Goal: Task Accomplishment & Management: Manage account settings

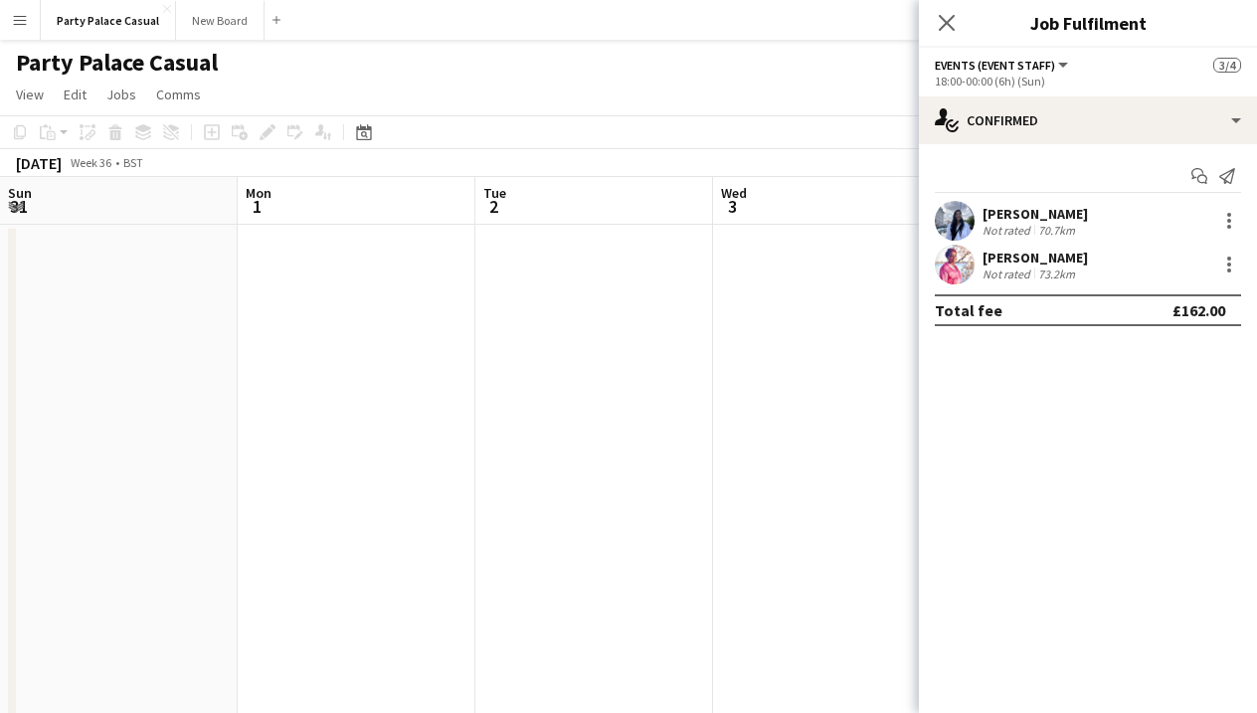
scroll to position [0, 771]
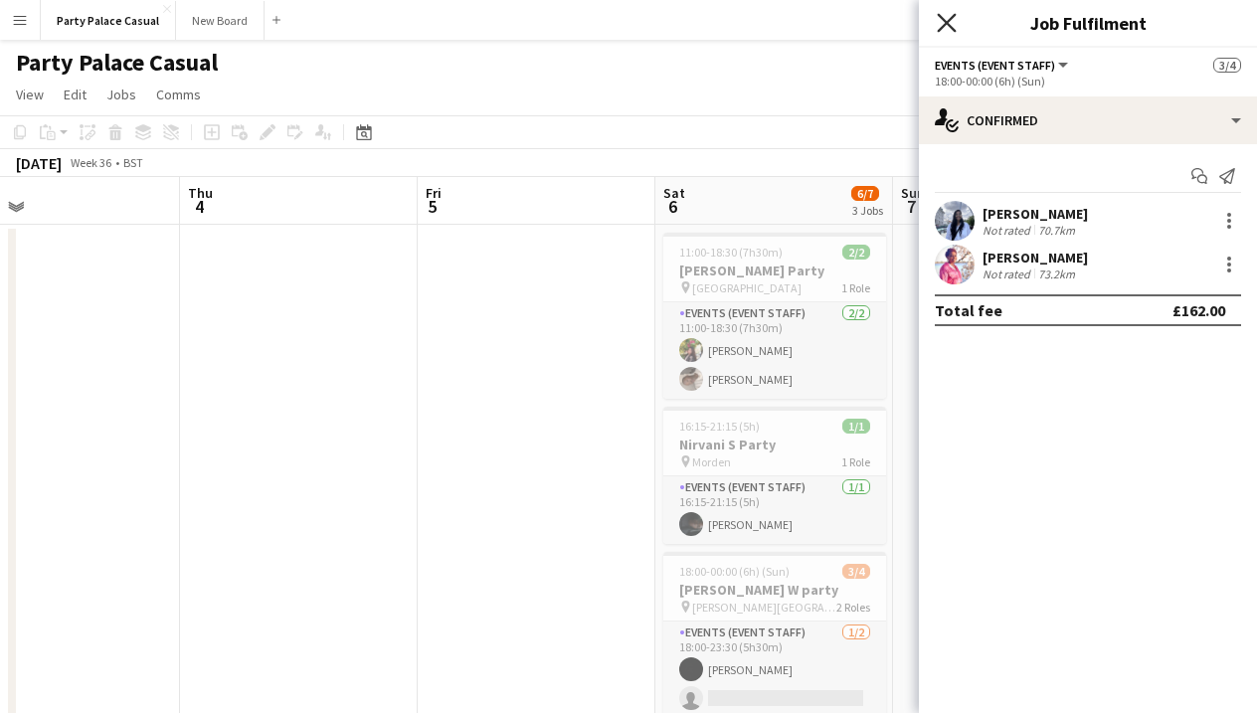
click at [955, 25] on icon "Close pop-in" at bounding box center [946, 22] width 19 height 19
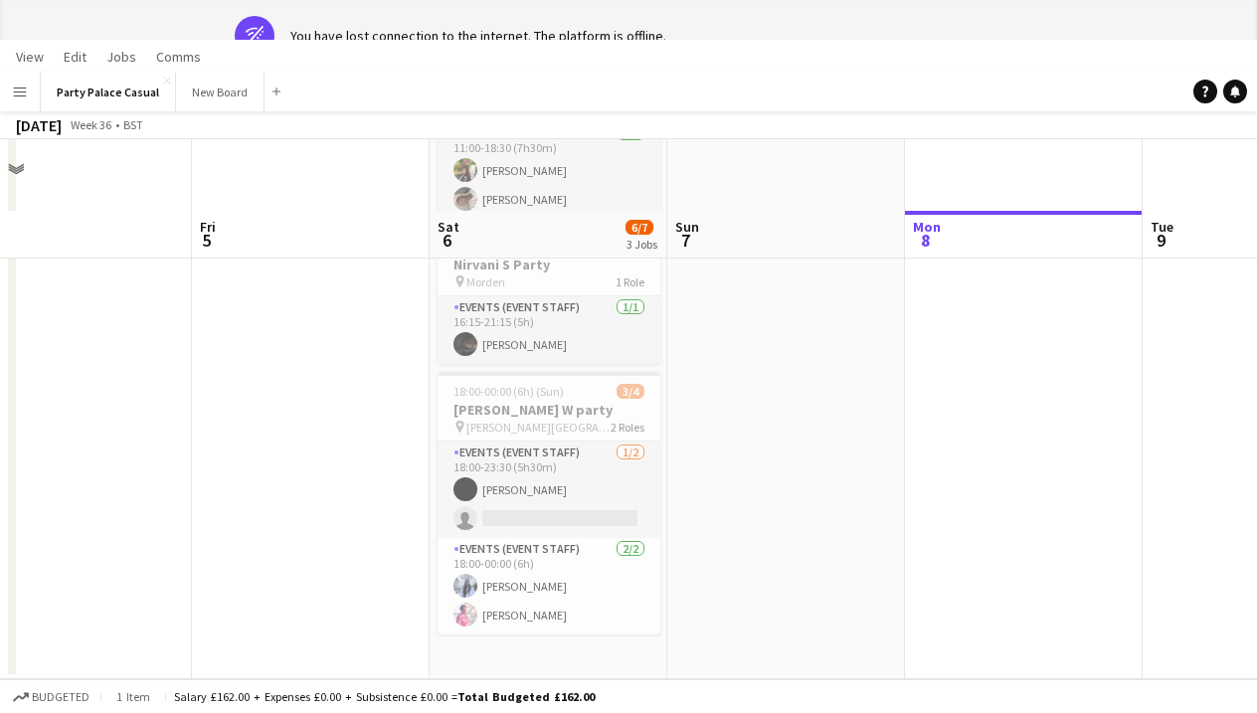
scroll to position [250, 0]
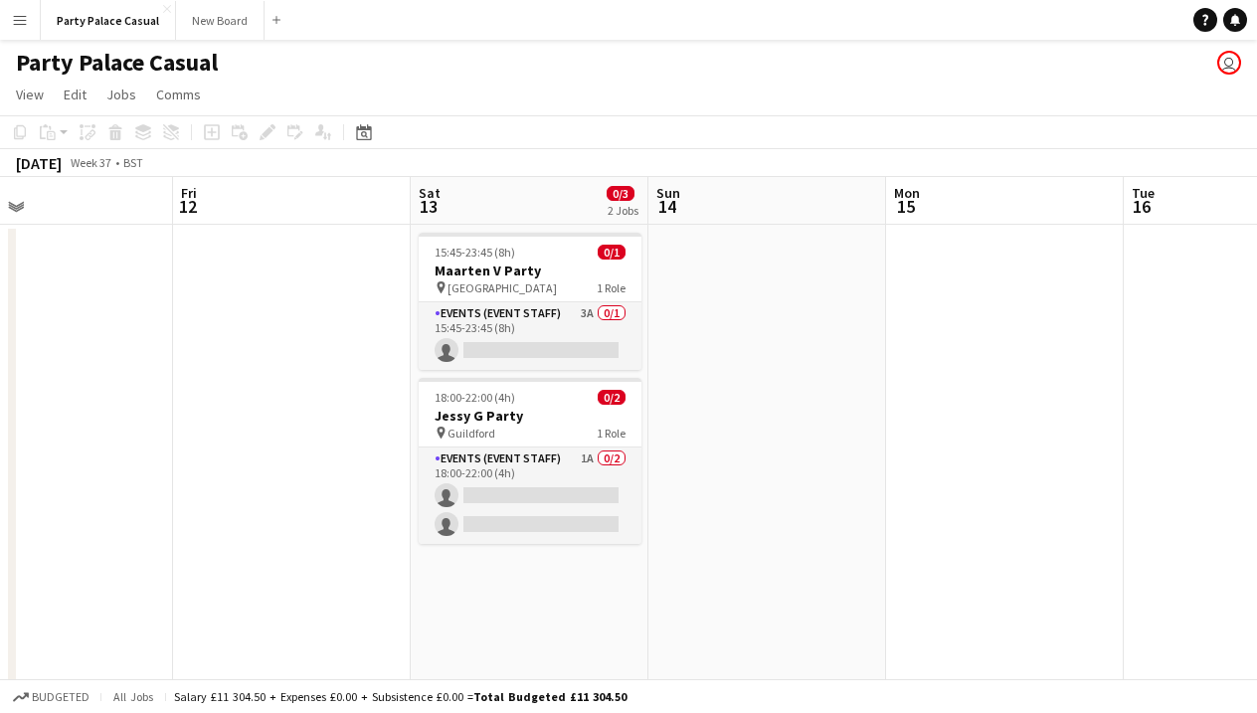
scroll to position [0, 543]
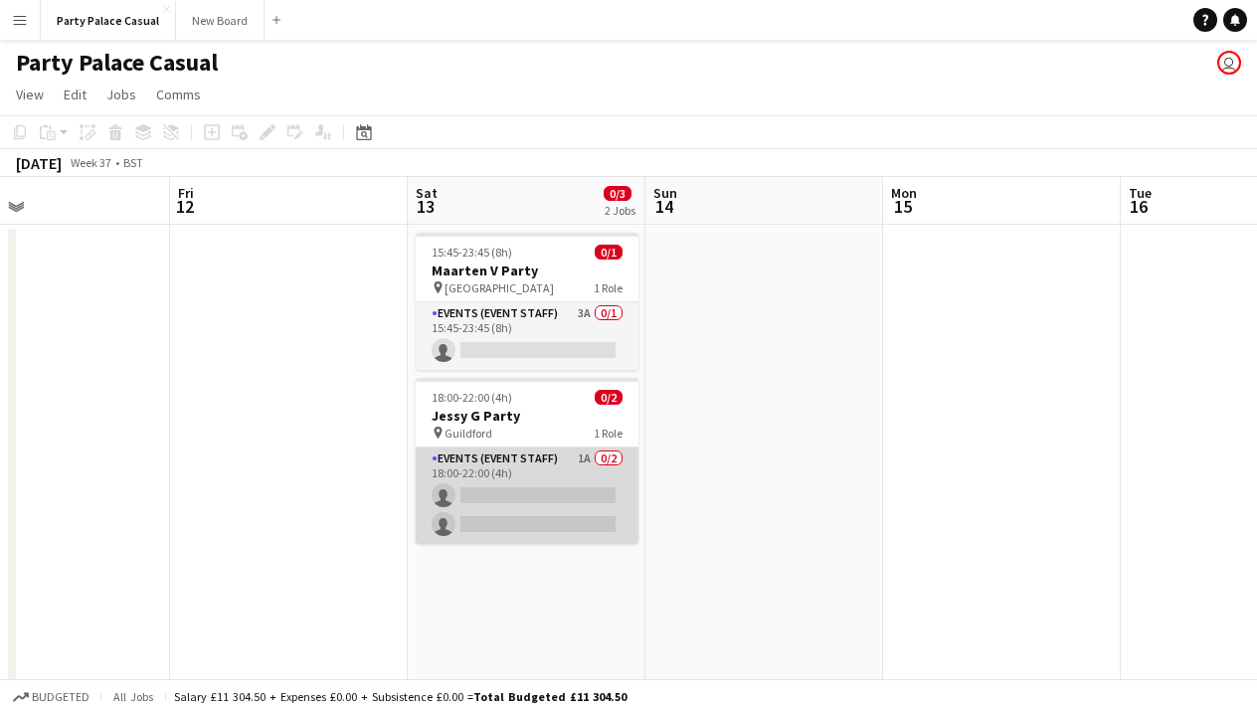
click at [521, 457] on app-card-role "Events (Event Staff) 1A 0/2 18:00-22:00 (4h) single-neutral-actions single-neut…" at bounding box center [527, 496] width 223 height 96
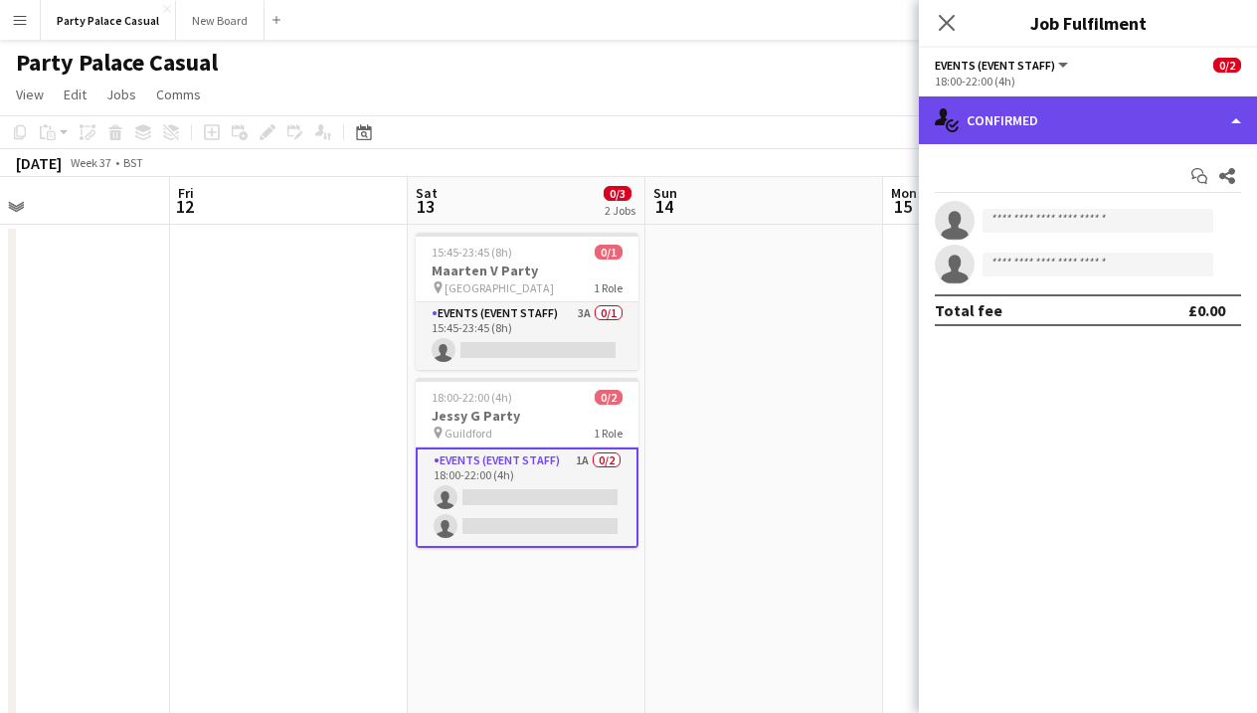
click at [1164, 121] on div "single-neutral-actions-check-2 Confirmed" at bounding box center [1088, 120] width 338 height 48
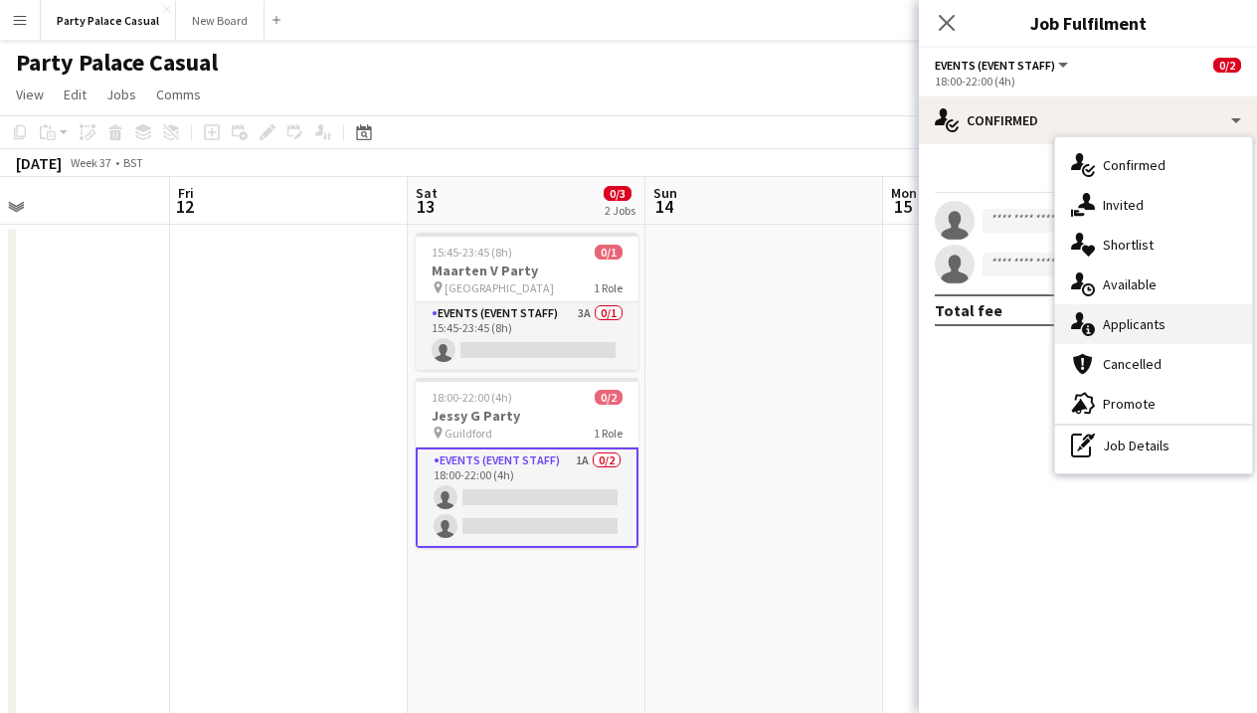
click at [1143, 321] on span "Applicants" at bounding box center [1134, 324] width 63 height 18
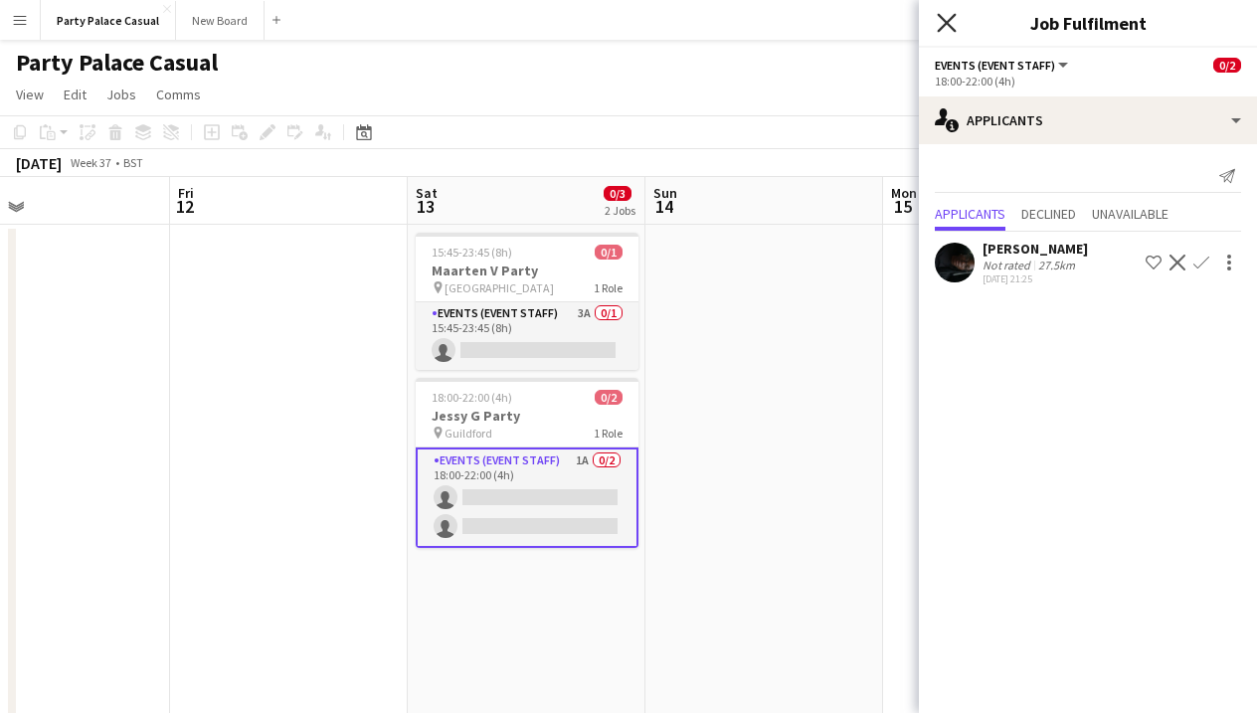
click at [951, 32] on icon "Close pop-in" at bounding box center [946, 22] width 19 height 19
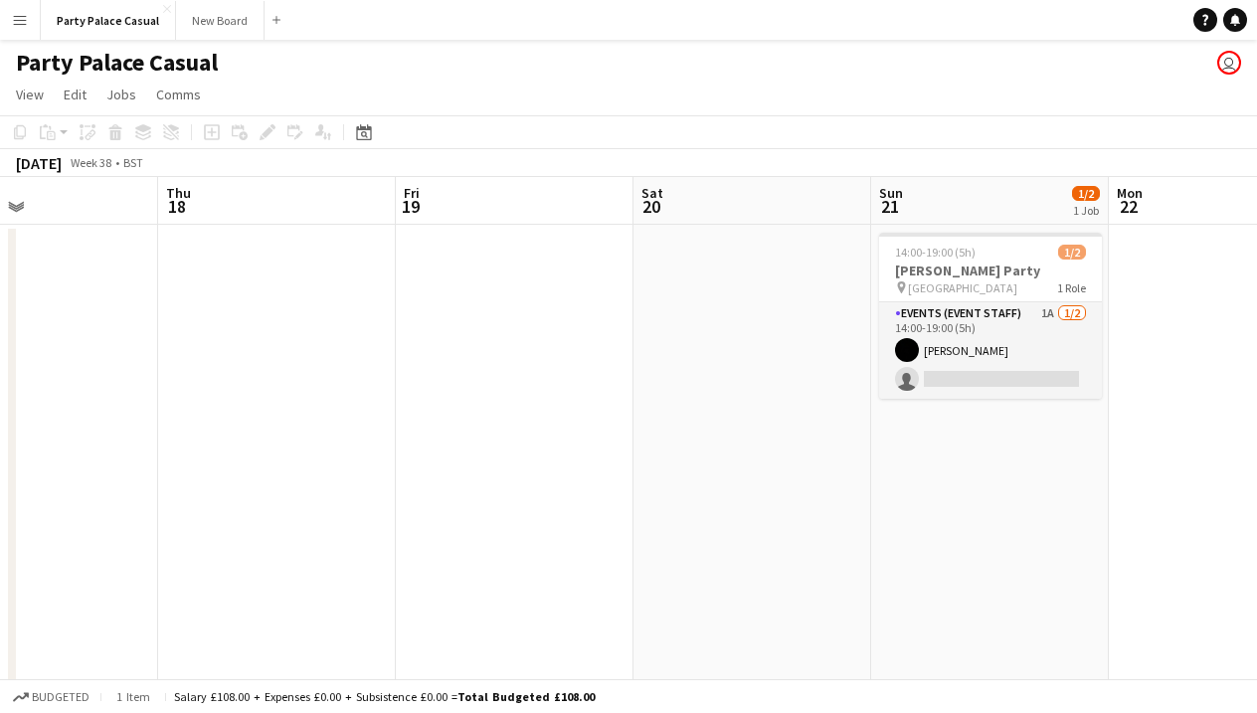
scroll to position [0, 584]
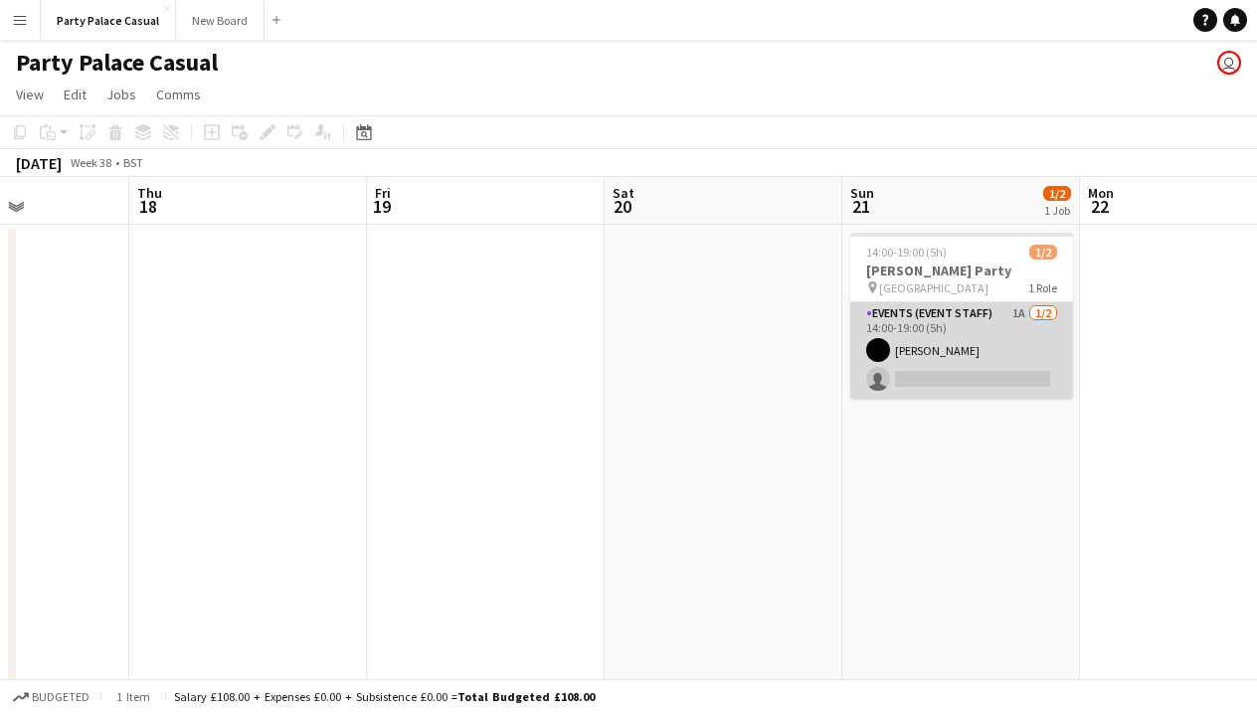
click at [969, 310] on app-card-role "Events (Event Staff) 1A [DATE] 14:00-19:00 (5h) [PERSON_NAME] single-neutral-ac…" at bounding box center [961, 350] width 223 height 96
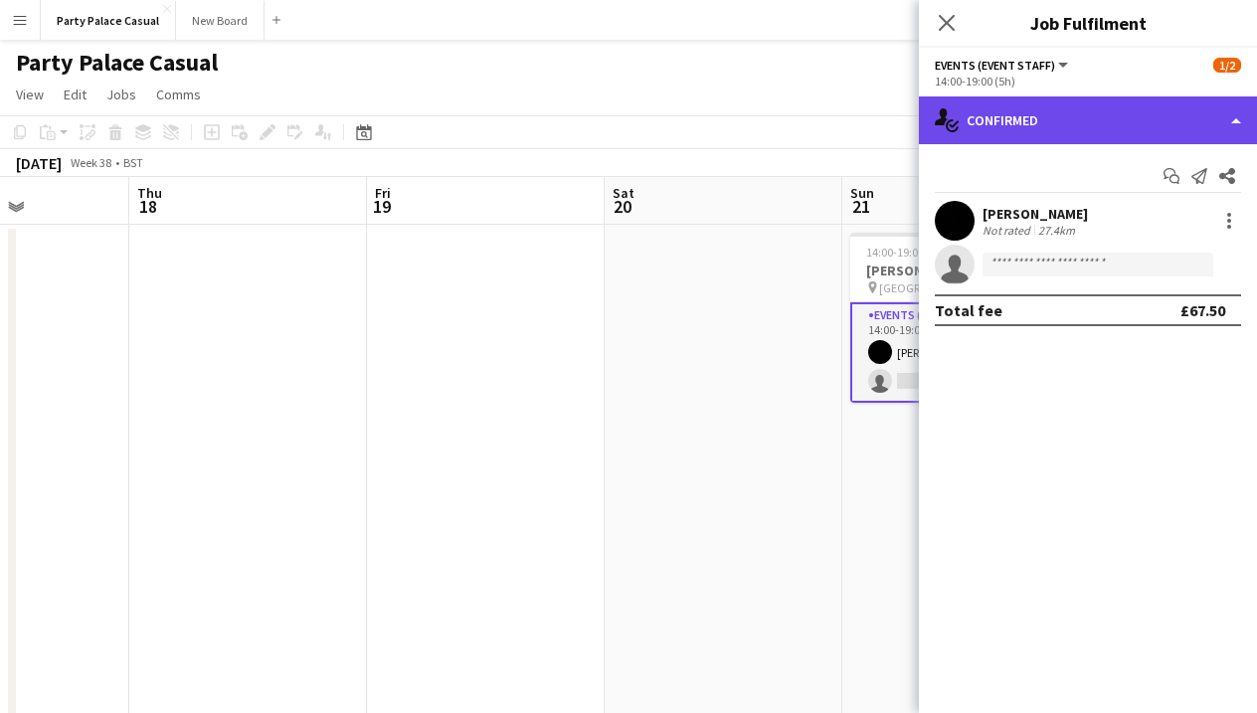
click at [1209, 121] on div "single-neutral-actions-check-2 Confirmed" at bounding box center [1088, 120] width 338 height 48
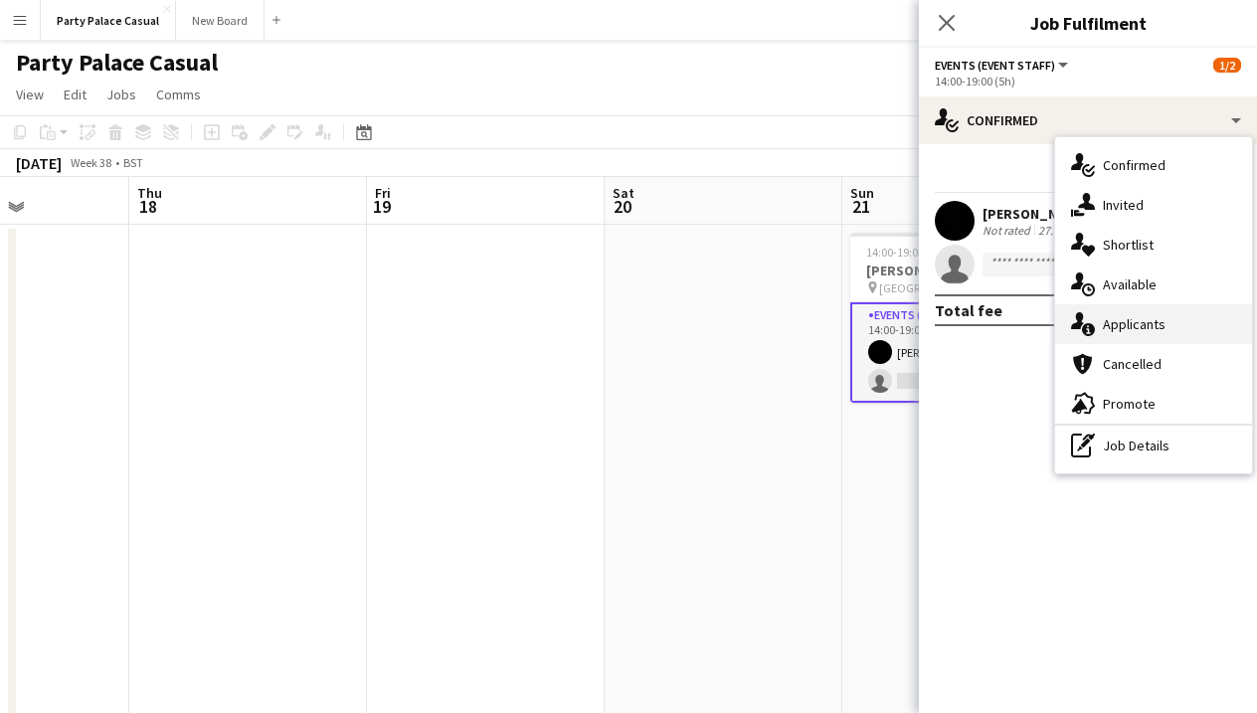
click at [1157, 330] on span "Applicants" at bounding box center [1134, 324] width 63 height 18
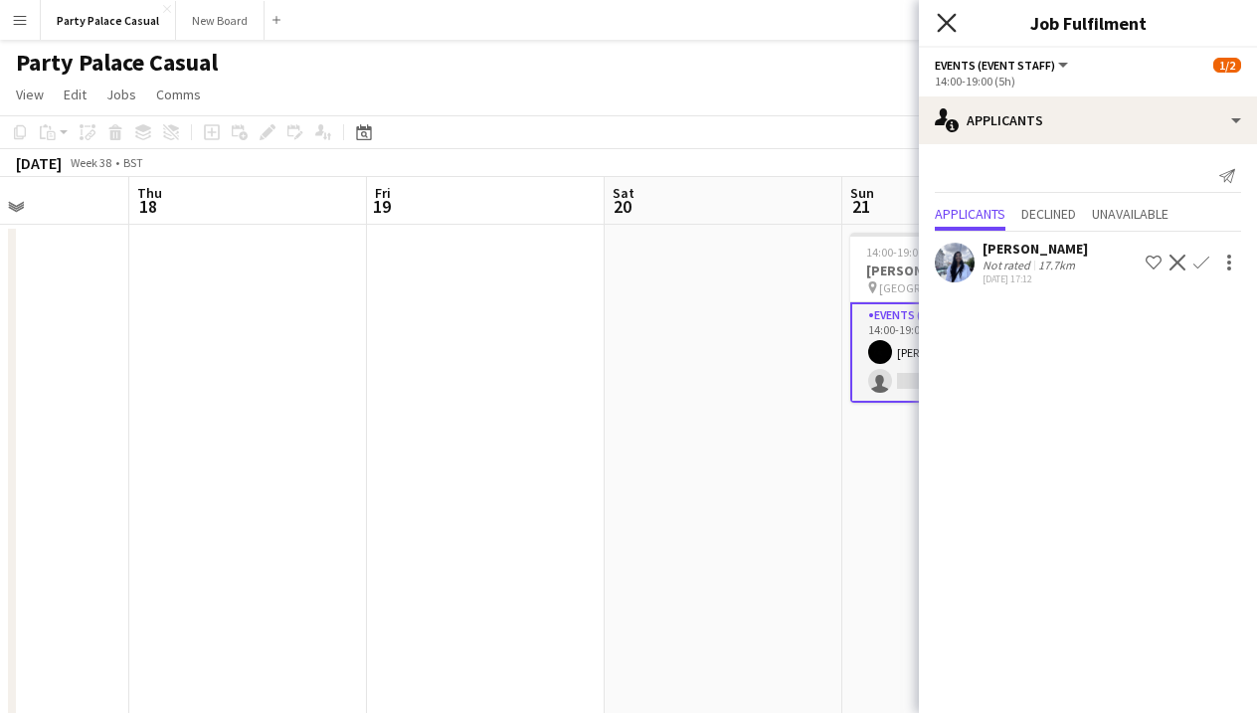
click at [955, 26] on icon "Close pop-in" at bounding box center [946, 22] width 19 height 19
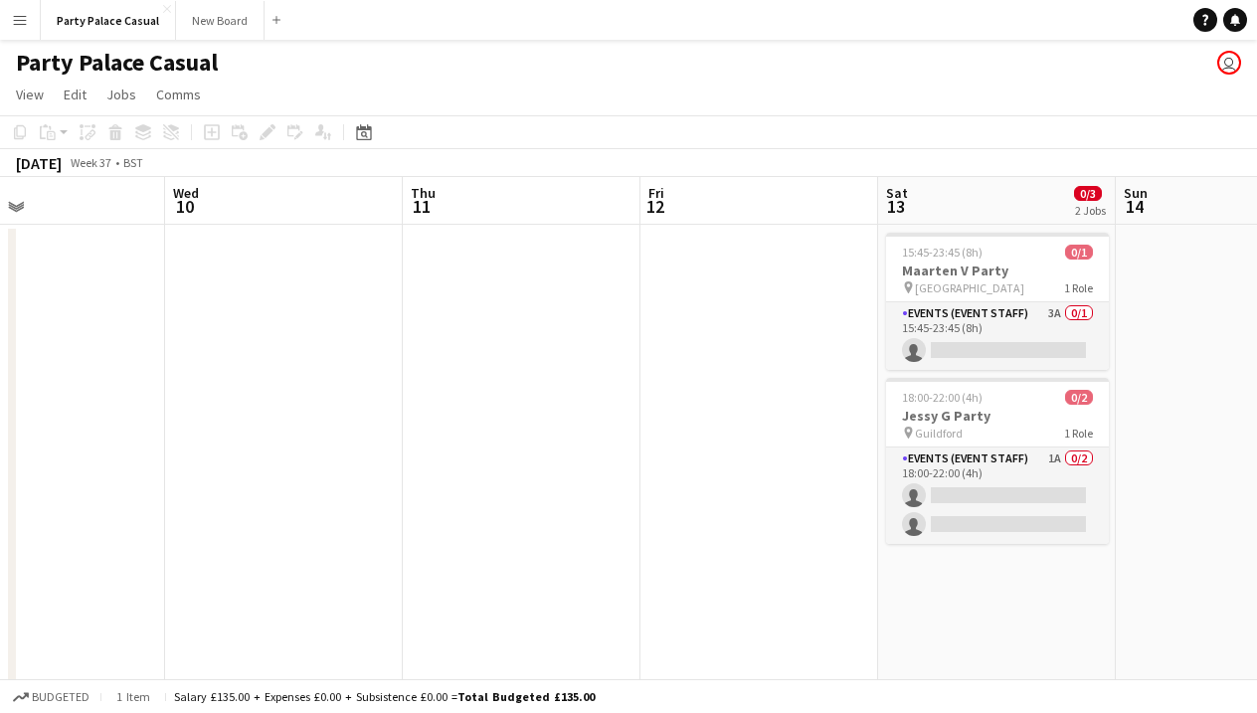
scroll to position [0, 556]
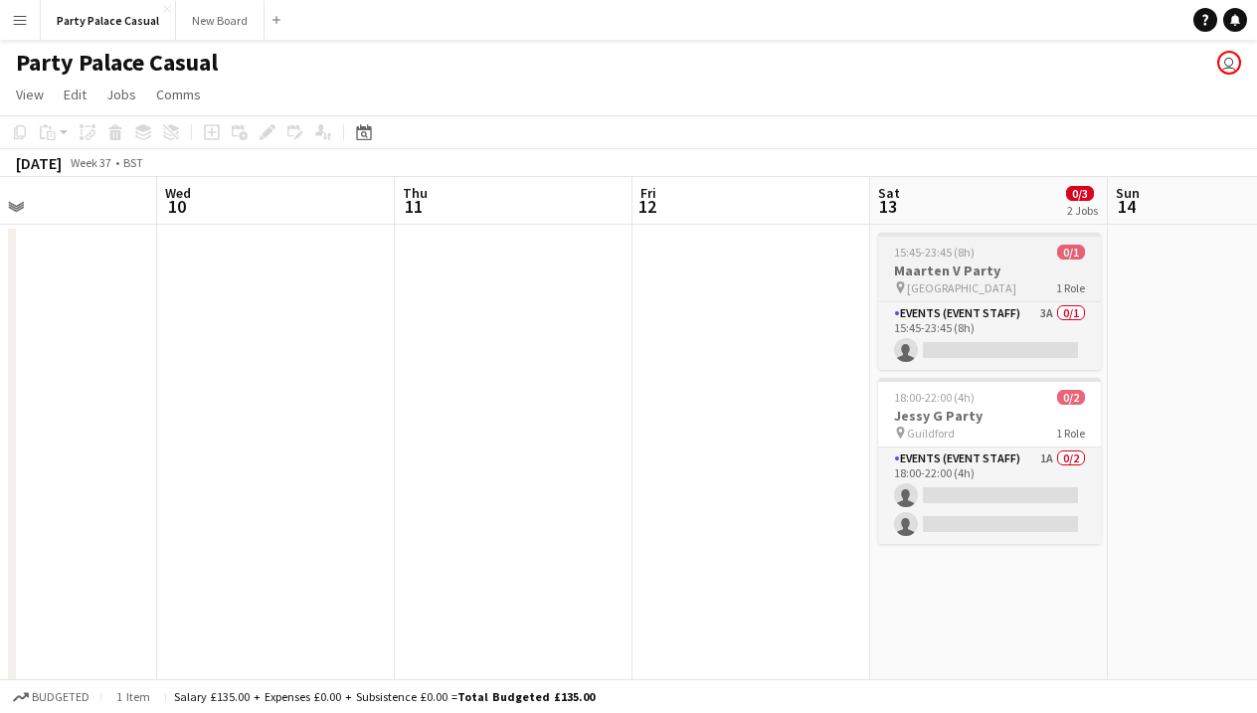
click at [985, 287] on div "pin Cambridge 1 Role" at bounding box center [989, 287] width 223 height 16
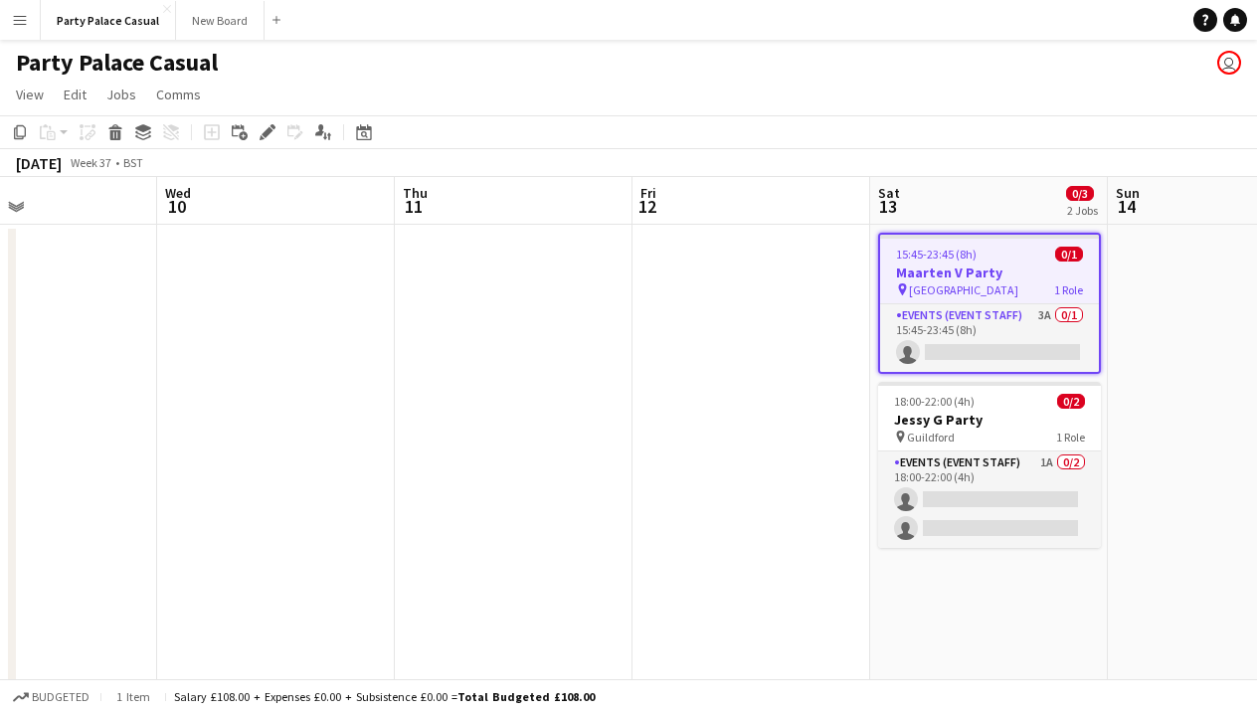
click at [1063, 269] on h3 "Maarten V Party" at bounding box center [989, 273] width 219 height 18
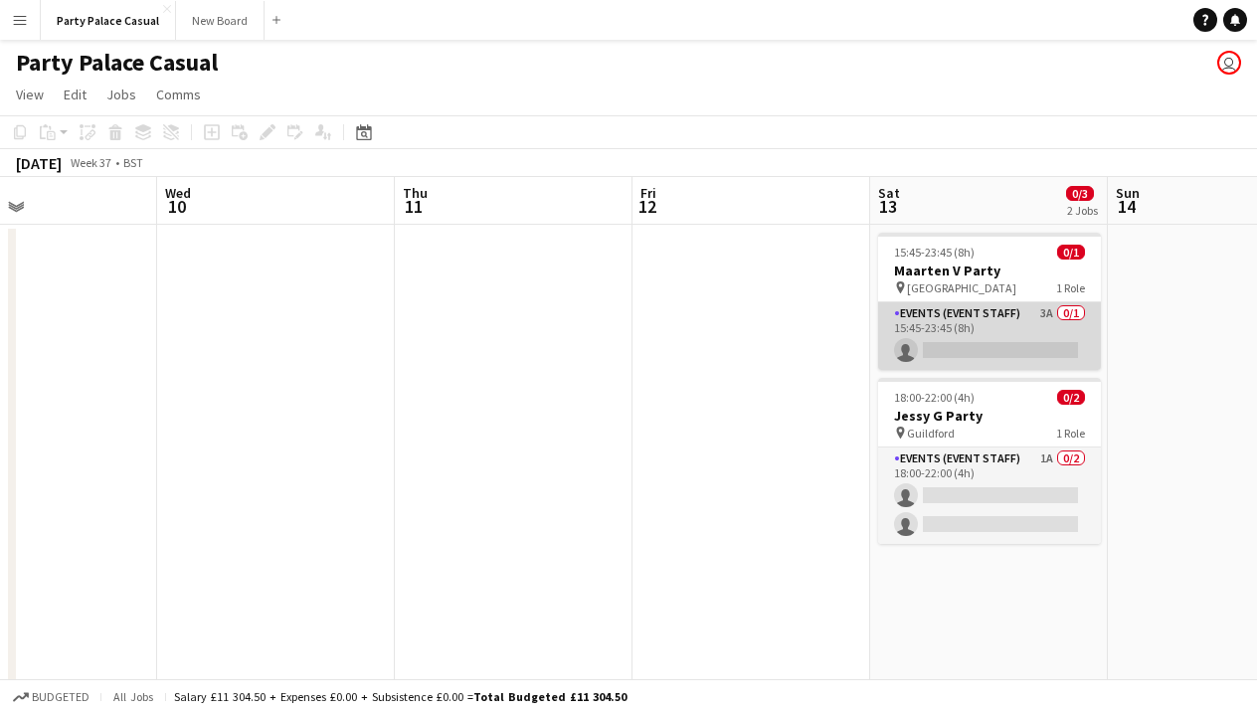
click at [1035, 324] on app-card-role "Events (Event Staff) 3A 0/1 15:45-23:45 (8h) single-neutral-actions" at bounding box center [989, 336] width 223 height 68
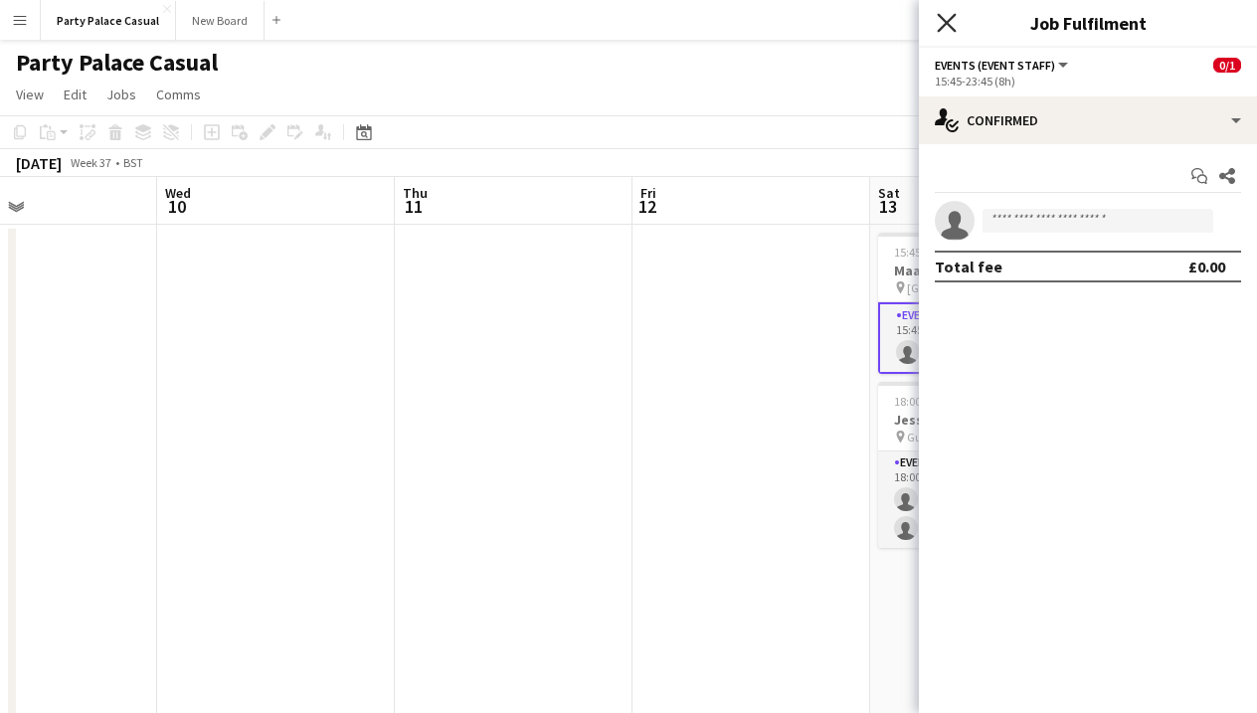
click at [945, 16] on icon "Close pop-in" at bounding box center [946, 22] width 19 height 19
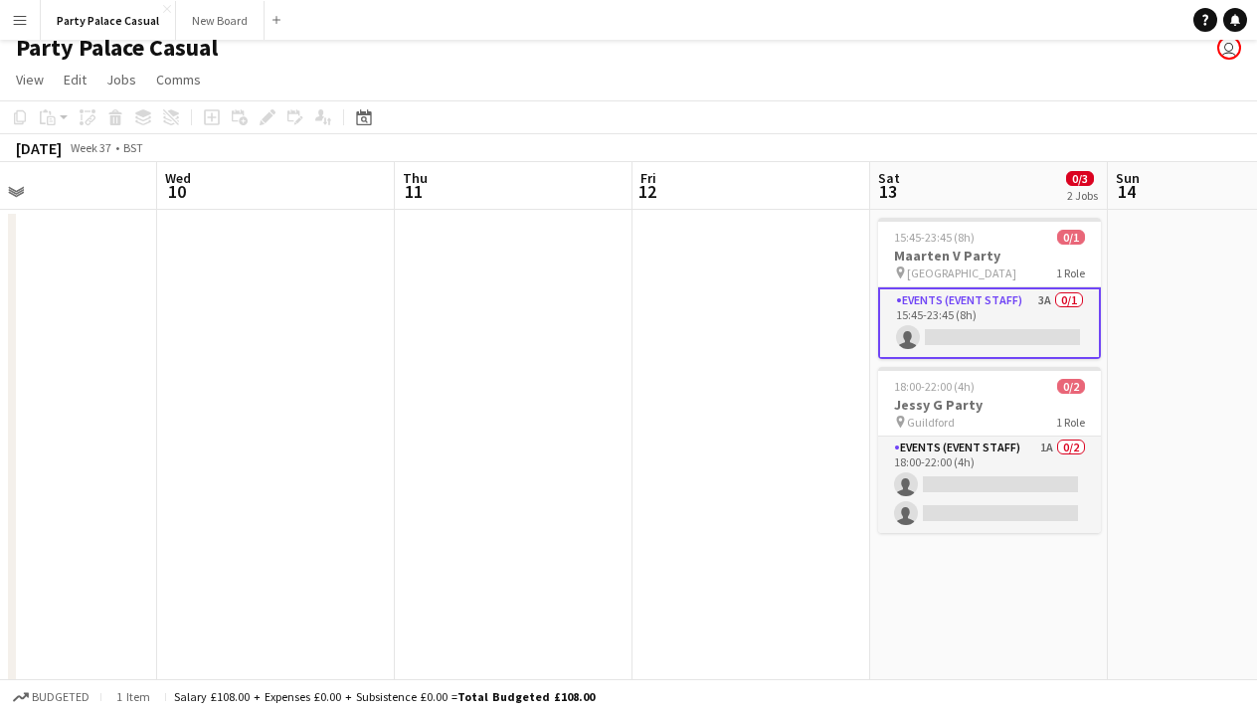
scroll to position [12, 0]
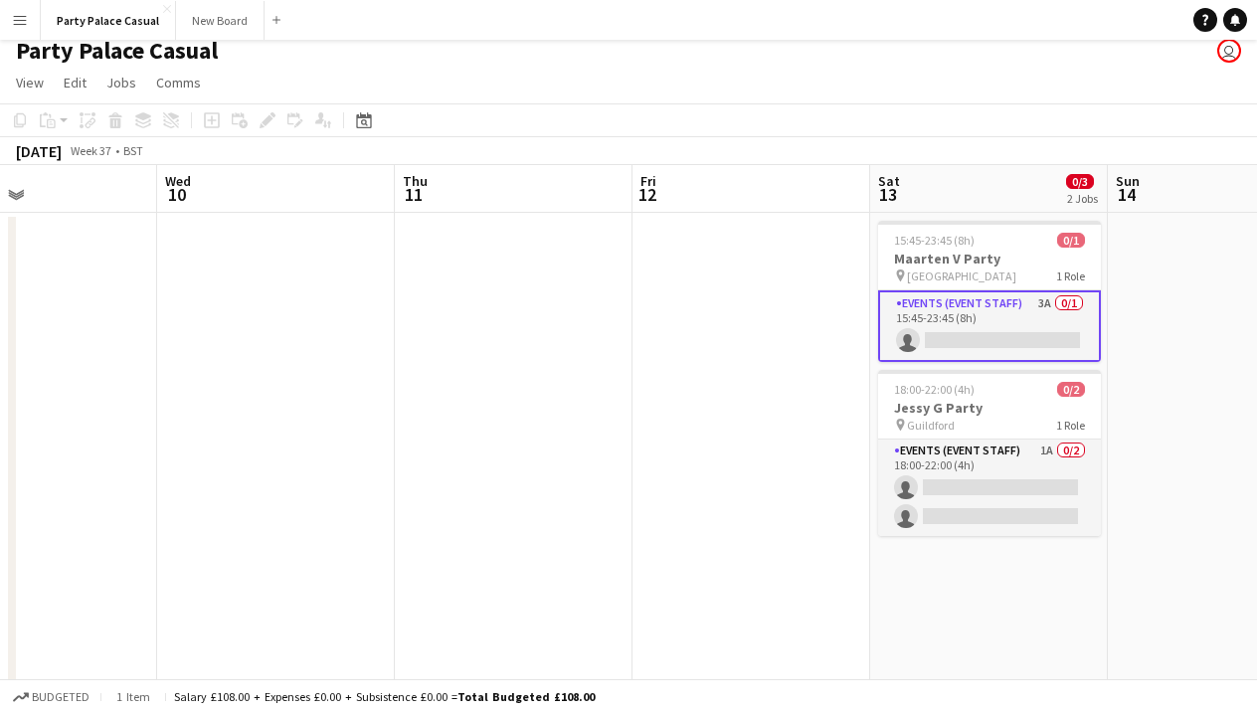
click at [1012, 304] on app-card-role "Events (Event Staff) 3A 0/1 15:45-23:45 (8h) single-neutral-actions" at bounding box center [989, 326] width 223 height 72
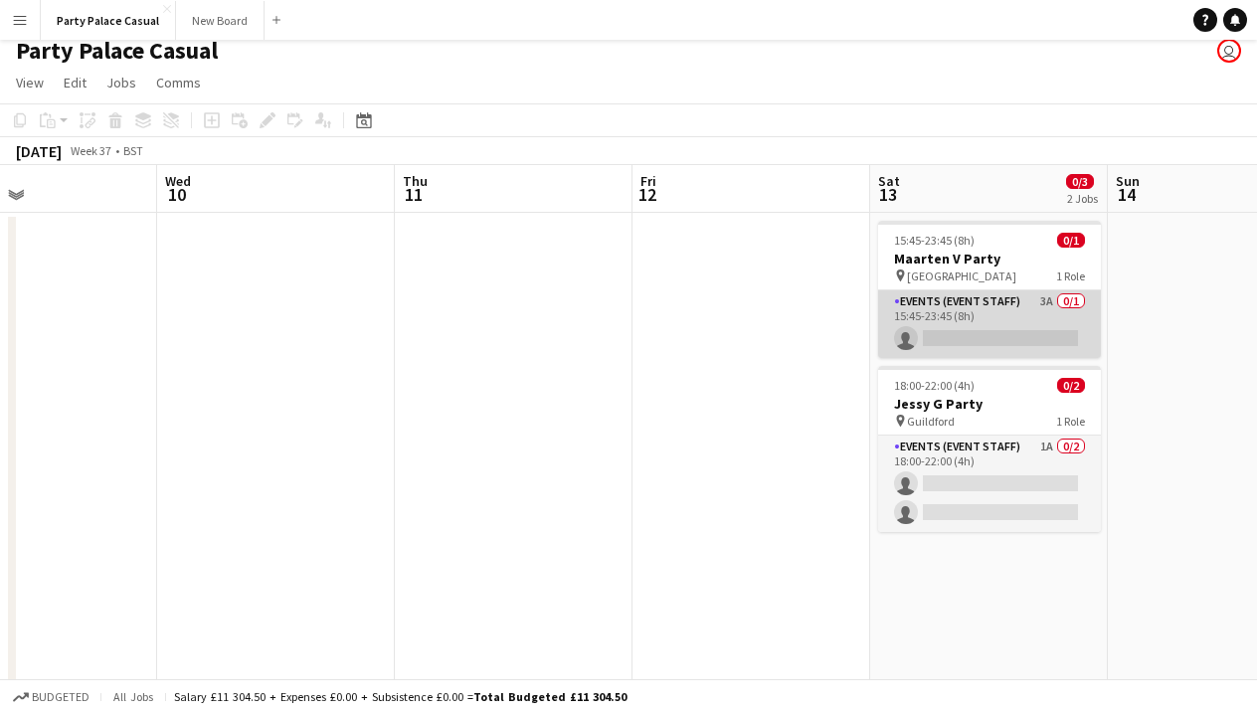
click at [1012, 305] on app-card-role "Events (Event Staff) 3A 0/1 15:45-23:45 (8h) single-neutral-actions" at bounding box center [989, 324] width 223 height 68
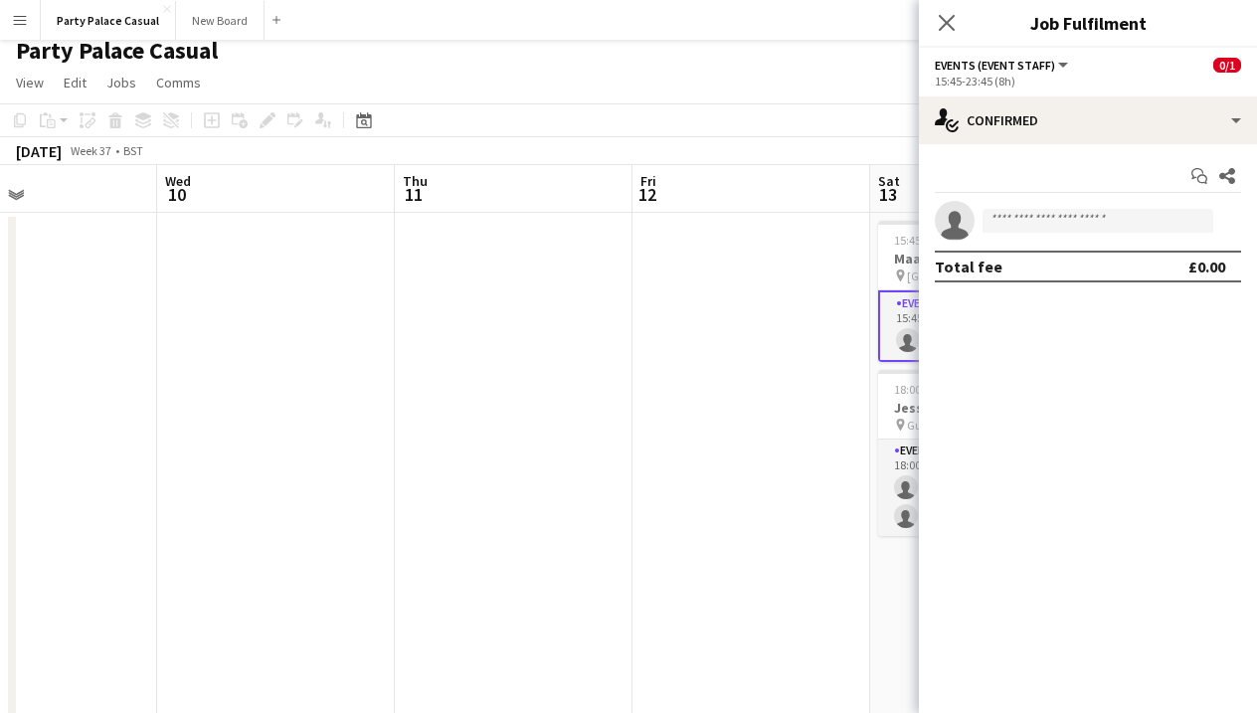
click at [887, 32] on app-navbar "Menu Boards Boards Boards All jobs Status Workforce Workforce My Workforce Recr…" at bounding box center [628, 20] width 1257 height 40
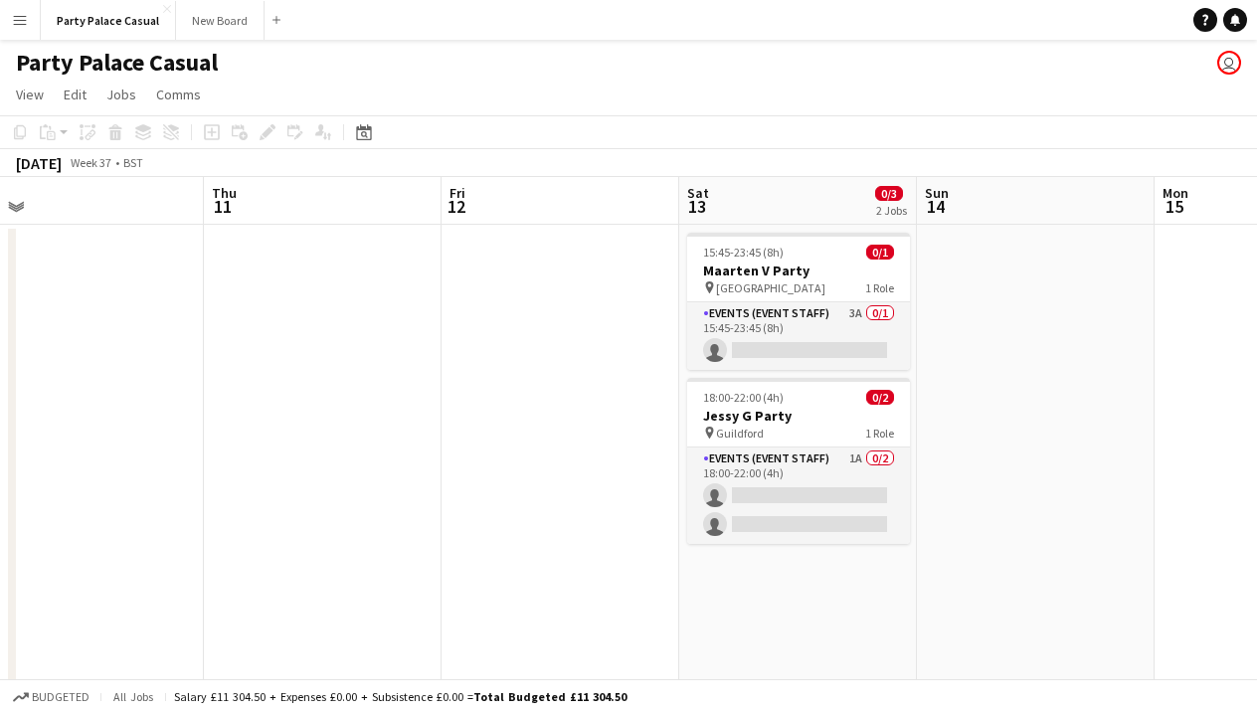
scroll to position [0, 748]
